Goal: Task Accomplishment & Management: Manage account settings

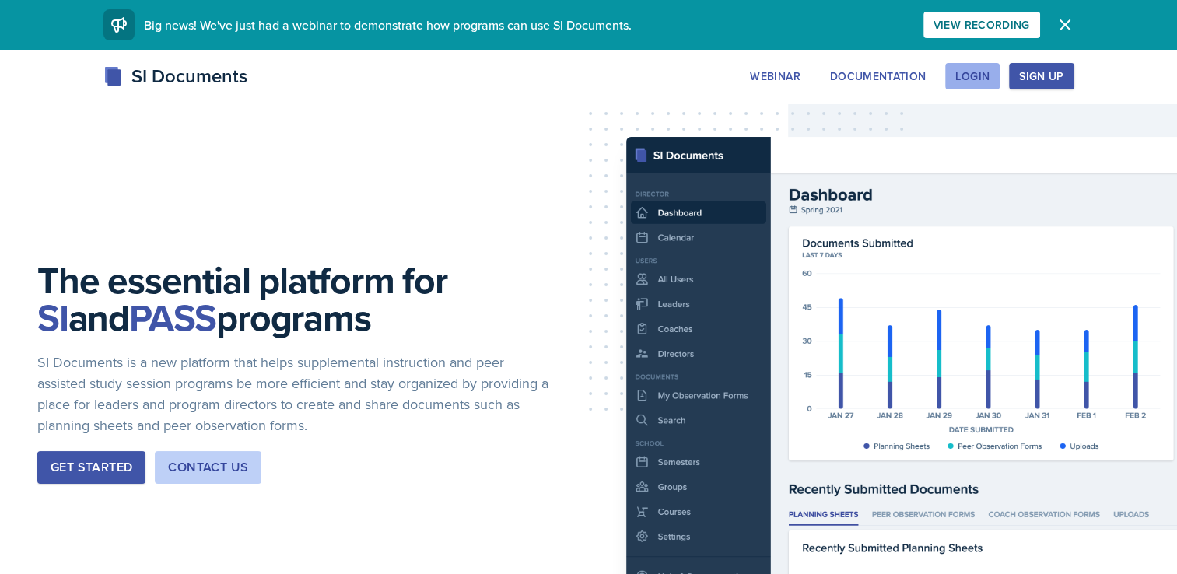
click at [978, 77] on div "Login" at bounding box center [972, 76] width 34 height 12
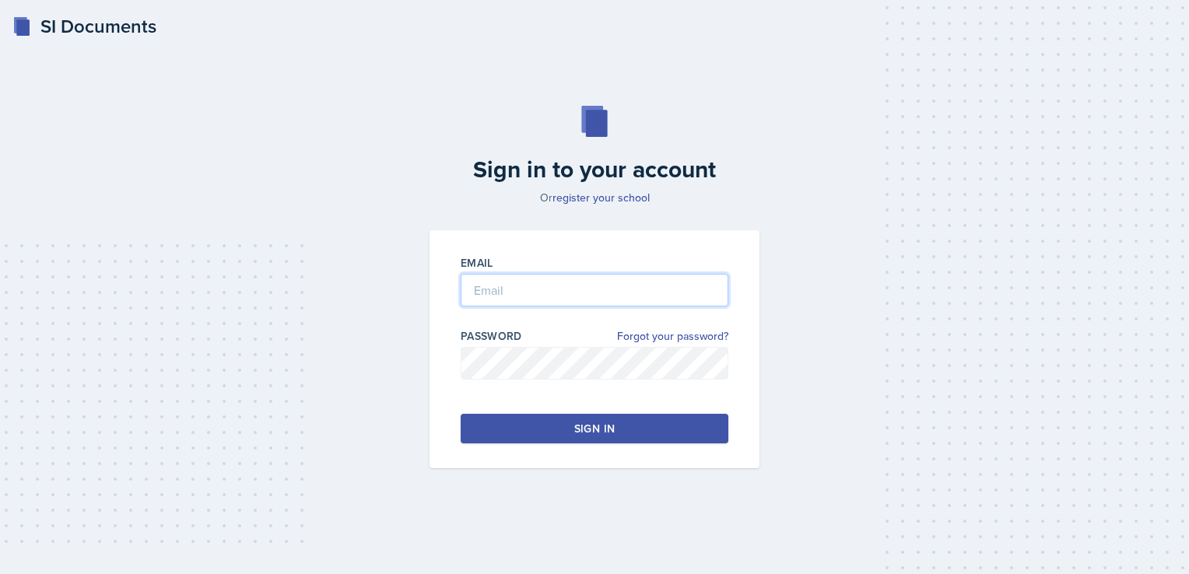
type input "[EMAIL_ADDRESS][DOMAIN_NAME]"
click at [590, 434] on div "Sign in" at bounding box center [594, 429] width 40 height 16
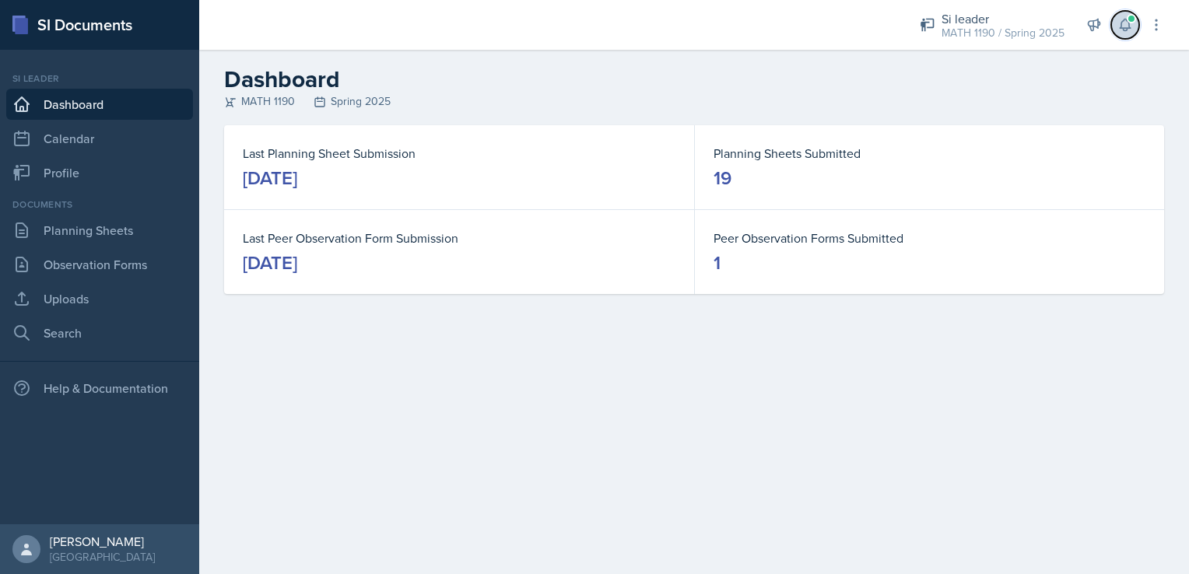
click at [1135, 20] on span at bounding box center [1130, 18] width 9 height 9
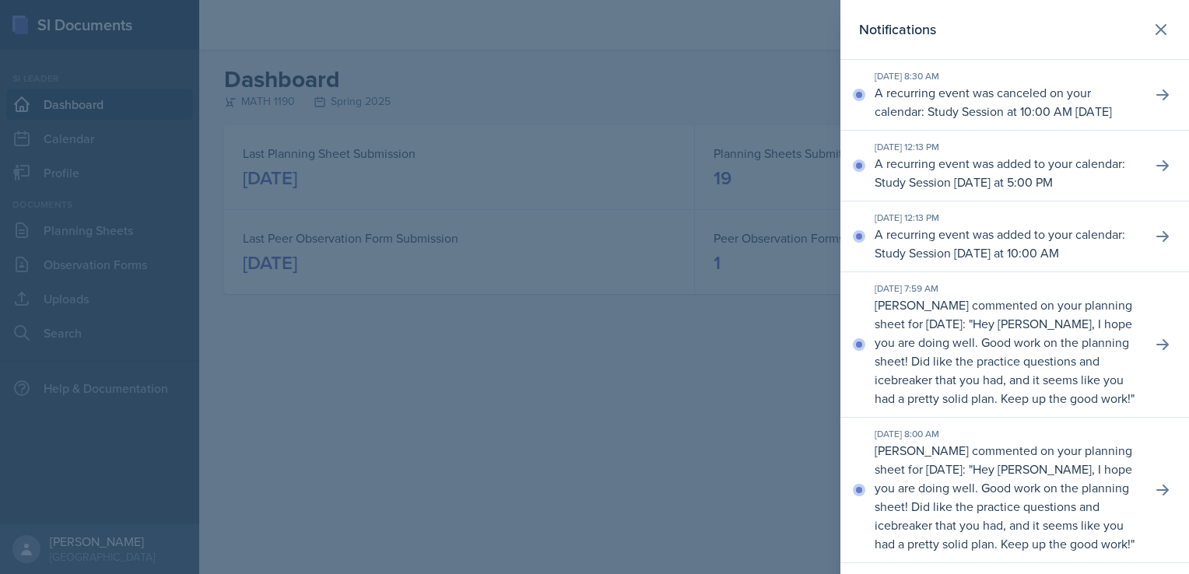
click at [1133, 21] on div "Notifications" at bounding box center [1014, 30] width 311 height 22
click at [1151, 24] on icon at bounding box center [1160, 29] width 19 height 19
